Goal: Task Accomplishment & Management: Use online tool/utility

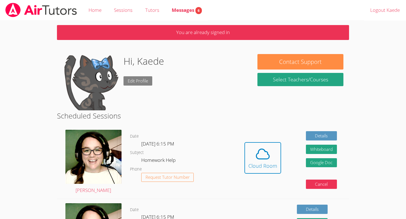
click at [143, 80] on link "Edit Profile" at bounding box center [137, 80] width 29 height 9
click at [262, 160] on icon at bounding box center [263, 154] width 16 height 16
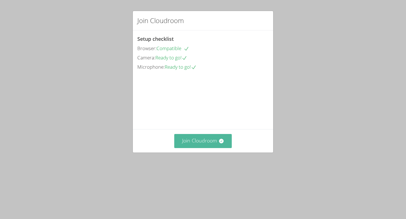
click at [204, 148] on button "Join Cloudroom" at bounding box center [203, 141] width 58 height 14
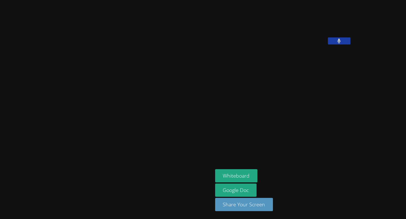
click at [350, 44] on button at bounding box center [339, 40] width 23 height 7
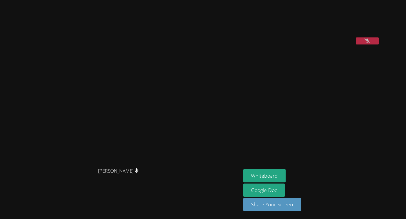
click at [364, 43] on icon at bounding box center [367, 41] width 6 height 5
click at [268, 177] on button "Whiteboard" at bounding box center [264, 175] width 43 height 13
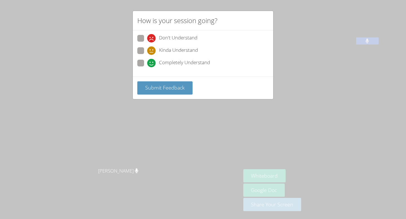
click at [147, 67] on span at bounding box center [147, 67] width 0 height 0
click at [147, 61] on input "Completely Understand" at bounding box center [149, 62] width 5 height 5
radio input "true"
click at [159, 88] on span "Submit Feedback" at bounding box center [164, 87] width 39 height 7
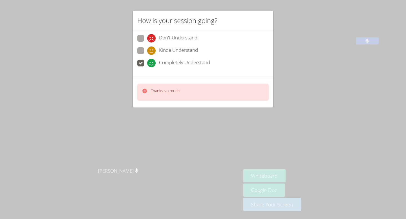
click at [176, 119] on div "How is your session going? Don't Understand Kinda Understand Completely Underst…" at bounding box center [203, 109] width 406 height 219
click at [154, 129] on div "How is your session going? Don't Understand Kinda Understand Completely Underst…" at bounding box center [203, 109] width 406 height 219
